Goal: Information Seeking & Learning: Understand process/instructions

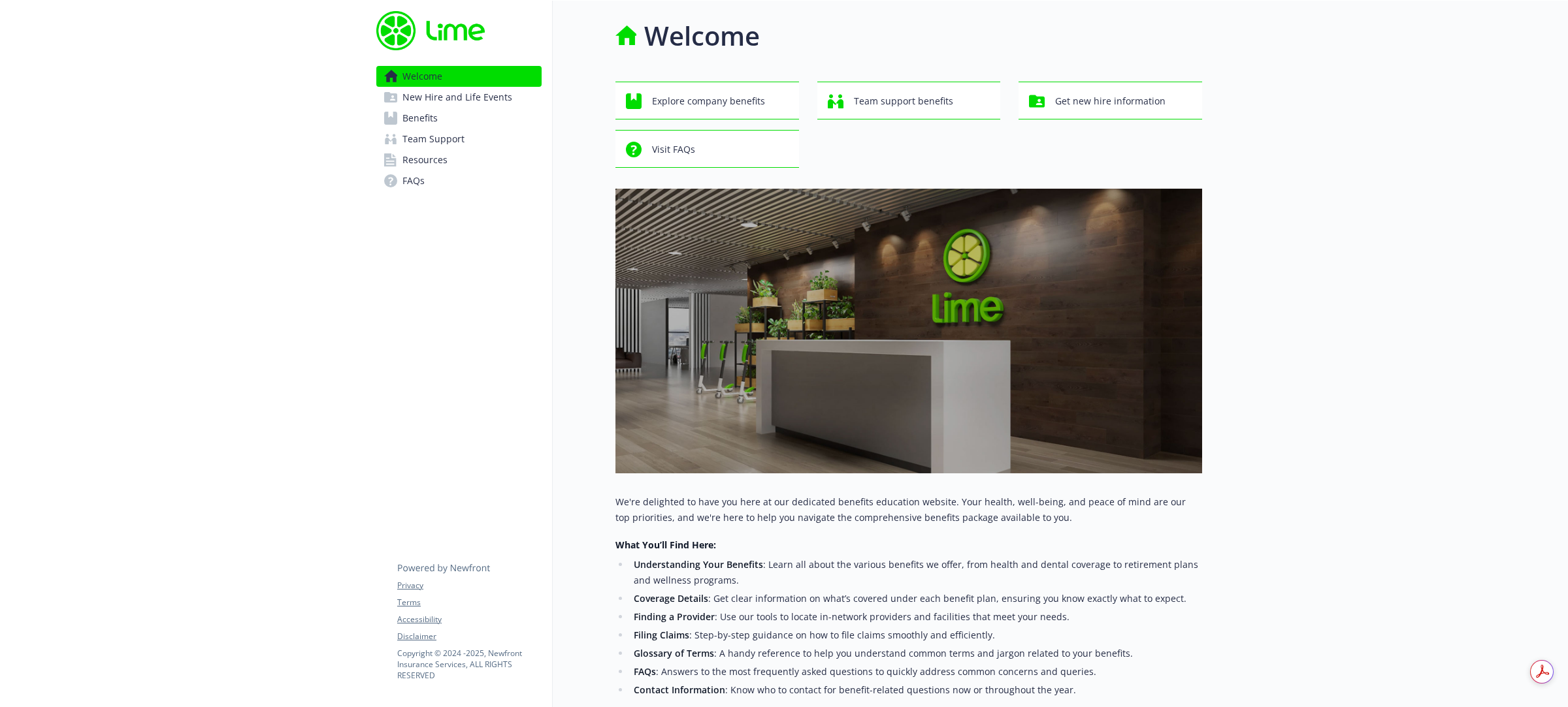
click at [399, 160] on link "Resources" at bounding box center [459, 160] width 165 height 21
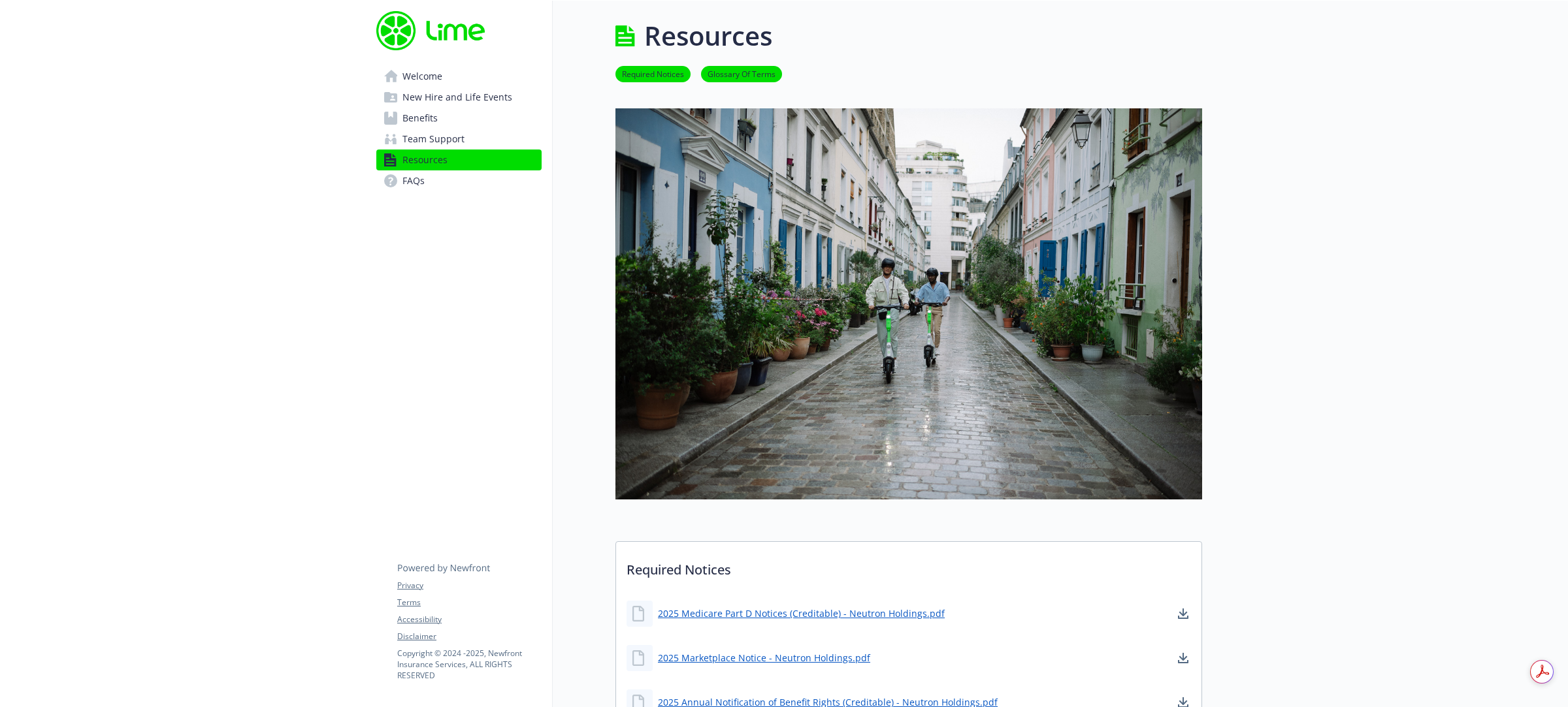
click at [436, 137] on span "Team Support" at bounding box center [433, 139] width 62 height 21
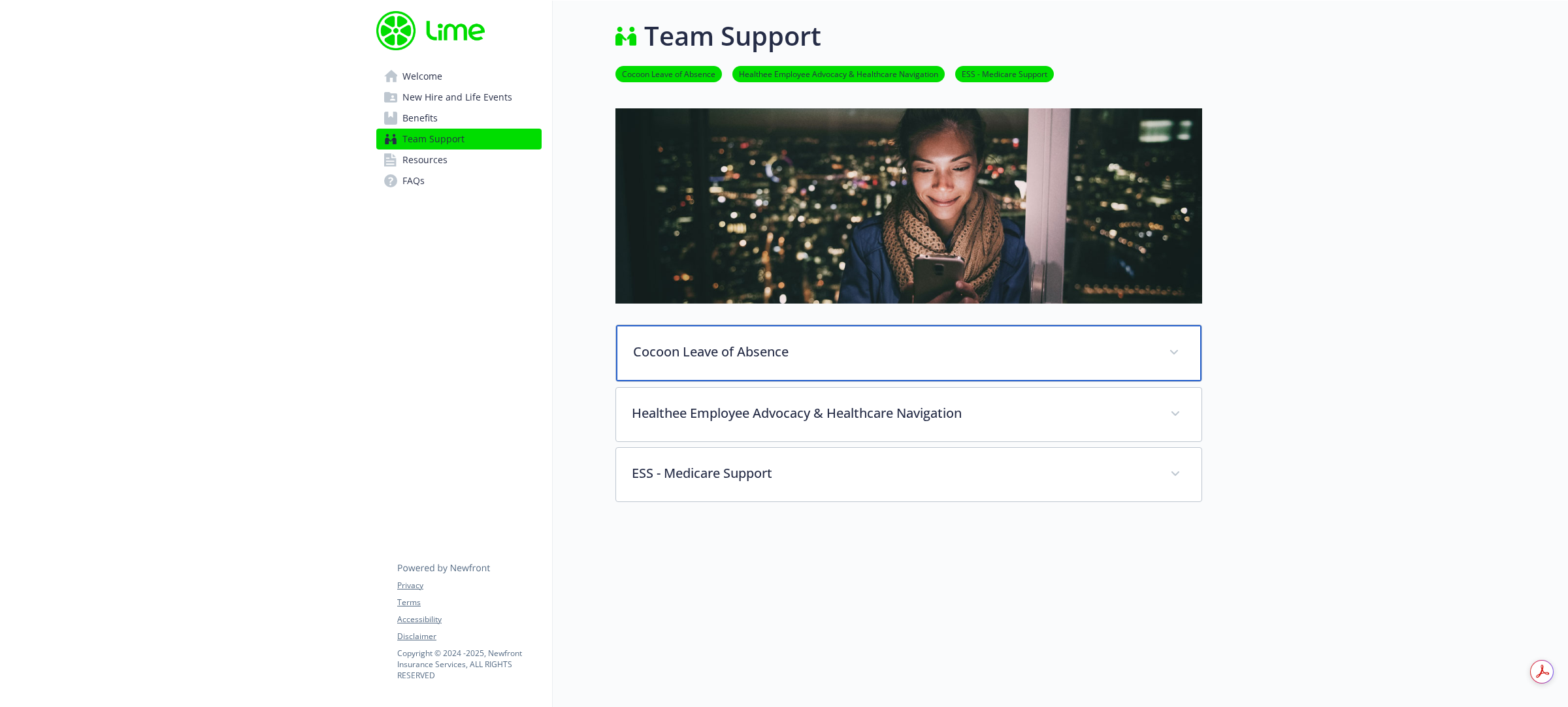
click at [805, 361] on div "Cocoon Leave of Absence" at bounding box center [909, 354] width 585 height 56
